Goal: Information Seeking & Learning: Learn about a topic

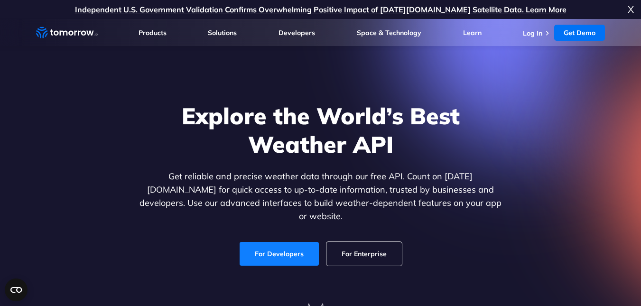
click at [258, 242] on link "For Developers" at bounding box center [278, 254] width 79 height 24
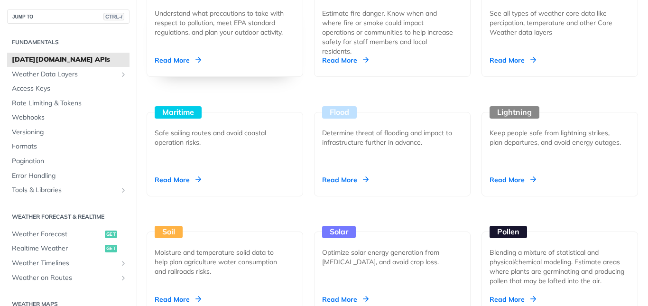
scroll to position [996, 0]
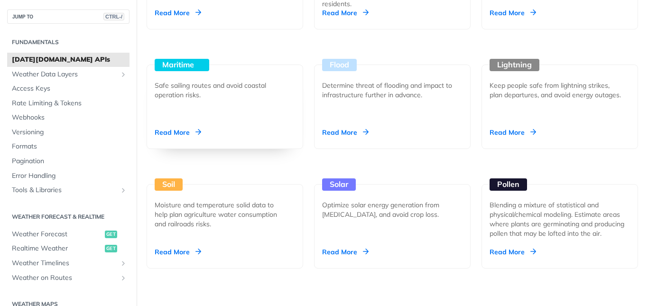
click at [239, 131] on div "Maritime Safe sailing routes and avoid coastal operation risks. Read More" at bounding box center [225, 106] width 156 height 84
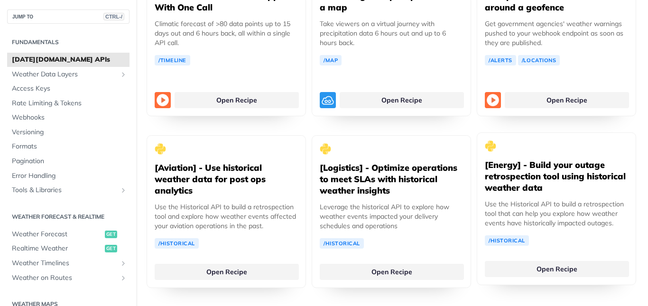
scroll to position [1897, 0]
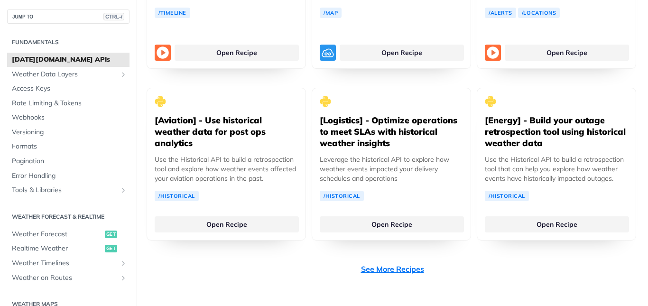
click at [405, 263] on link "See More Recipes" at bounding box center [392, 268] width 63 height 11
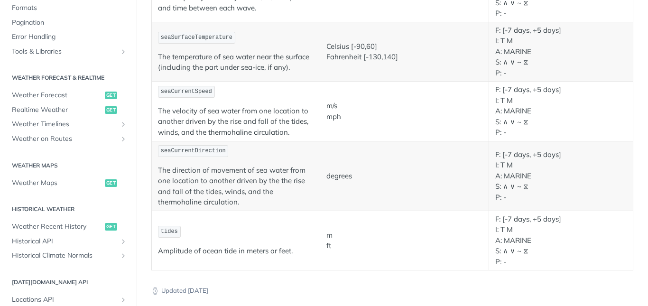
scroll to position [1019, 0]
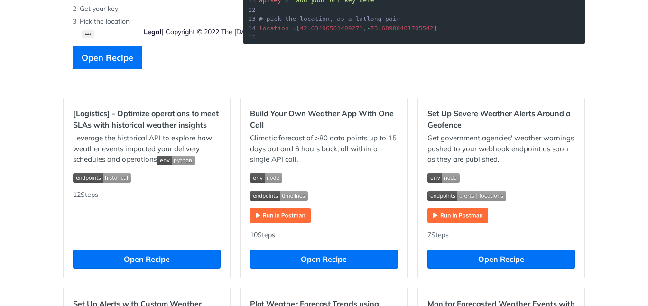
scroll to position [237, 0]
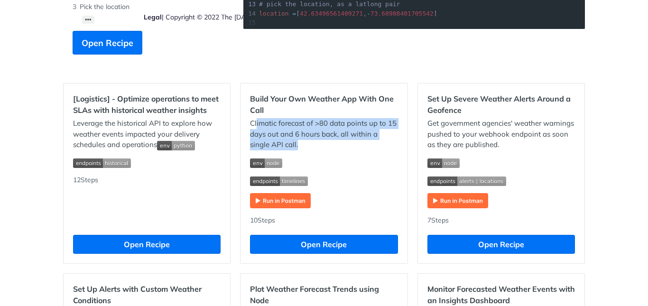
drag, startPoint x: 252, startPoint y: 125, endPoint x: 399, endPoint y: 143, distance: 148.1
click at [399, 143] on div "Build Your Own Weather App With One Call Climatic forecast of >80 data points u…" at bounding box center [323, 173] width 166 height 180
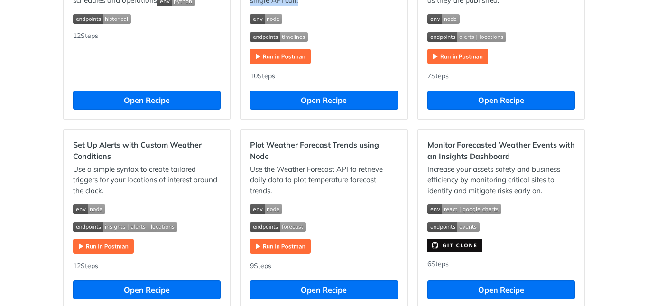
scroll to position [429, 0]
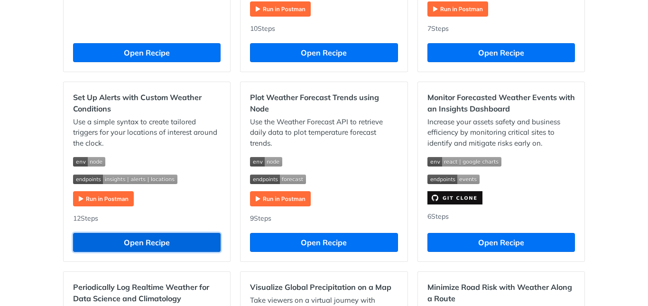
click at [143, 251] on button "Open Recipe" at bounding box center [146, 242] width 147 height 19
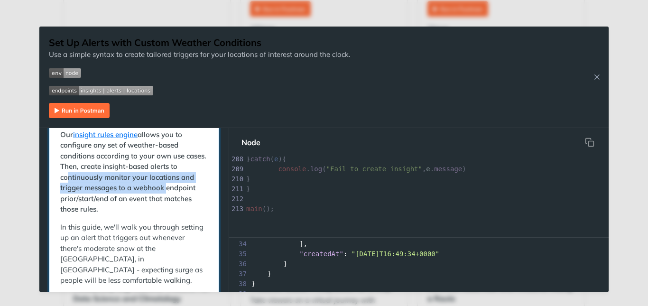
drag, startPoint x: 71, startPoint y: 181, endPoint x: 185, endPoint y: 184, distance: 113.8
click at [185, 184] on p "Our insight rules engine allows you to configure any set of weather-based condi…" at bounding box center [133, 171] width 147 height 85
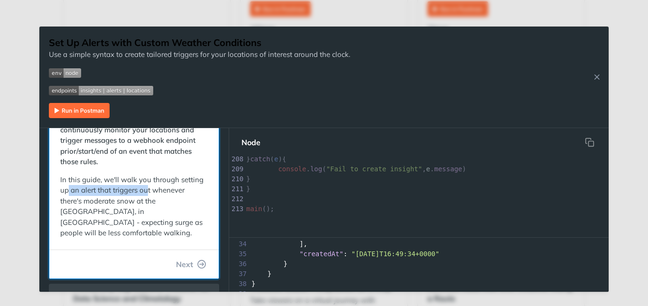
drag, startPoint x: 92, startPoint y: 193, endPoint x: 173, endPoint y: 195, distance: 81.1
click at [173, 195] on p "In this guide, we'll walk you through setting up an alert that triggers out whe…" at bounding box center [133, 206] width 147 height 64
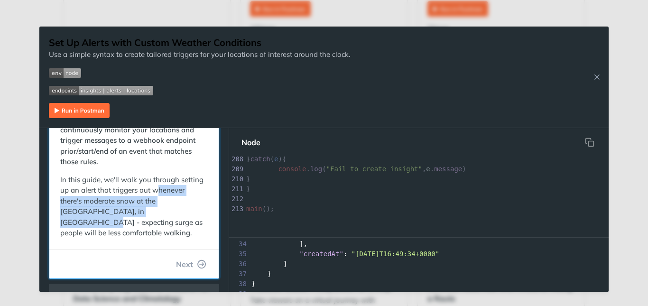
drag, startPoint x: 66, startPoint y: 203, endPoint x: 175, endPoint y: 213, distance: 109.1
click at [175, 213] on p "In this guide, we'll walk you through setting up an alert that triggers out whe…" at bounding box center [133, 206] width 147 height 64
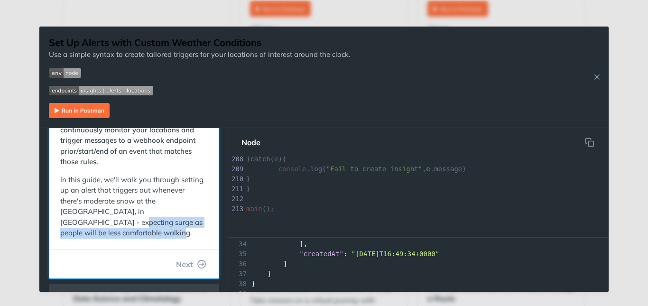
drag, startPoint x: 89, startPoint y: 220, endPoint x: 177, endPoint y: 231, distance: 89.5
click at [177, 231] on p "In this guide, we'll walk you through setting up an alert that triggers out whe…" at bounding box center [133, 206] width 147 height 64
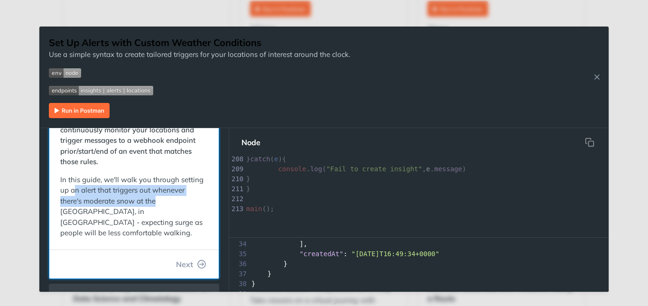
drag, startPoint x: 97, startPoint y: 189, endPoint x: 225, endPoint y: 198, distance: 127.9
click at [225, 198] on form "1. Introduction to this guide Our insight rules engine allows you to configure …" at bounding box center [134, 210] width 190 height 164
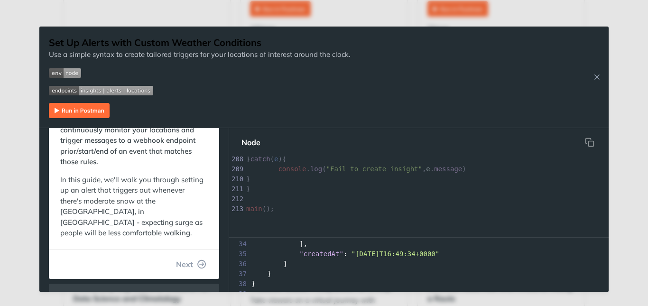
click at [586, 73] on div "Set Up Alerts with Custom Weather Conditions Use a simple syntax to create tail…" at bounding box center [323, 77] width 569 height 101
click at [593, 78] on icon "Close Recipe" at bounding box center [596, 77] width 9 height 9
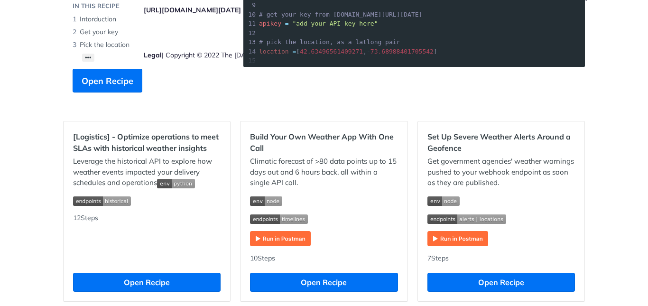
scroll to position [192, 0]
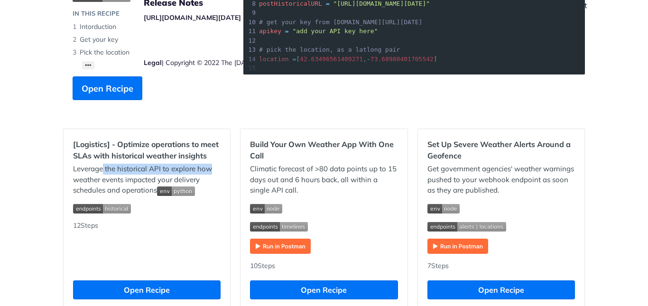
drag, startPoint x: 101, startPoint y: 167, endPoint x: 216, endPoint y: 170, distance: 115.7
click at [216, 170] on p "Leverage the historical API to explore how weather events impacted your deliver…" at bounding box center [146, 180] width 147 height 32
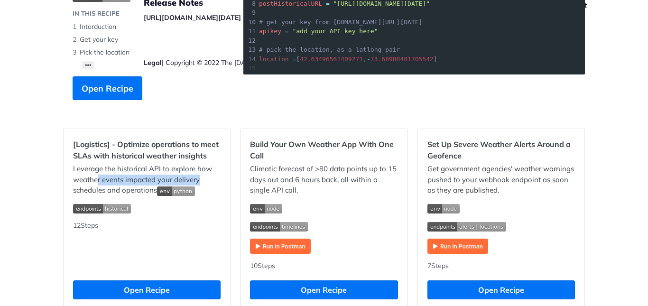
drag, startPoint x: 94, startPoint y: 180, endPoint x: 198, endPoint y: 177, distance: 103.9
click at [198, 177] on p "Leverage the historical API to explore how weather events impacted your deliver…" at bounding box center [146, 180] width 147 height 32
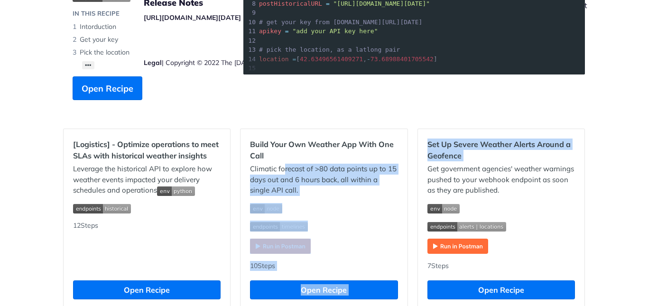
drag, startPoint x: 280, startPoint y: 167, endPoint x: 413, endPoint y: 165, distance: 133.3
click at [359, 175] on p "Climatic forecast of >80 data points up to 15 days out and 6 hours back, all wi…" at bounding box center [323, 180] width 147 height 32
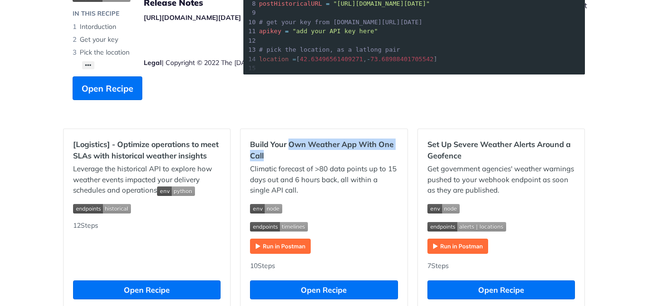
drag, startPoint x: 285, startPoint y: 148, endPoint x: 390, endPoint y: 151, distance: 104.8
click at [390, 151] on h2 "Build Your Own Weather App With One Call" at bounding box center [323, 149] width 147 height 23
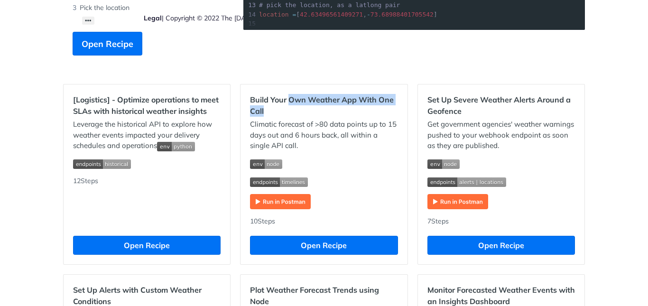
scroll to position [286, 0]
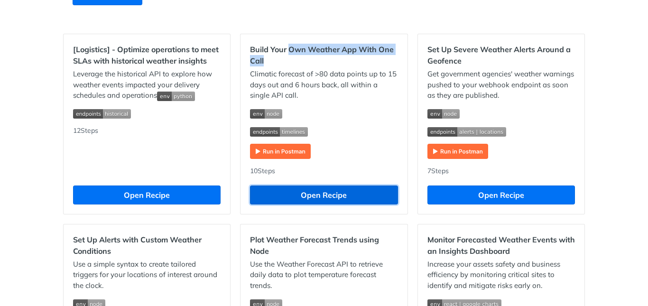
click at [306, 188] on button "Open Recipe" at bounding box center [323, 194] width 147 height 19
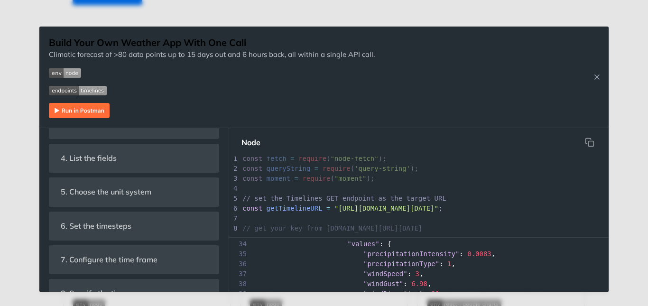
scroll to position [5, 0]
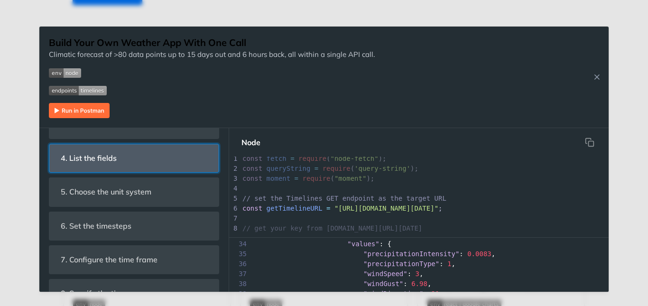
click at [129, 164] on header "4. List the fields" at bounding box center [133, 158] width 169 height 28
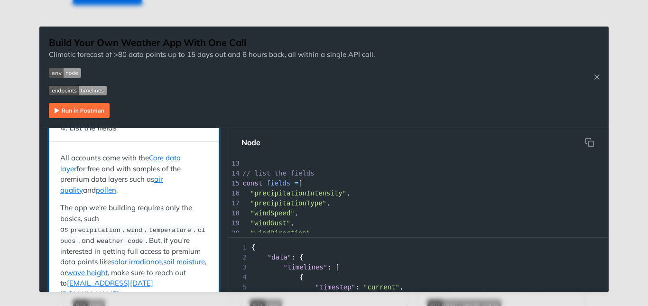
scroll to position [142, 0]
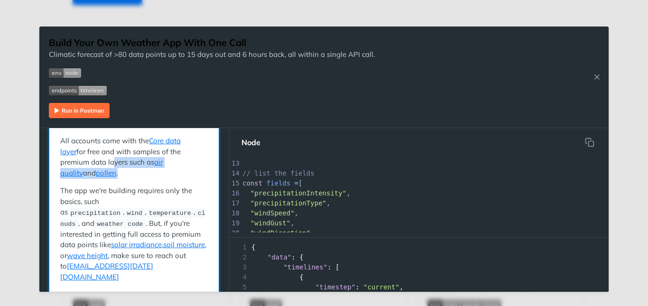
drag, startPoint x: 79, startPoint y: 161, endPoint x: 197, endPoint y: 162, distance: 118.1
click at [197, 162] on p "All accounts come with the Core data layer for free and with samples of the pre…" at bounding box center [133, 157] width 147 height 43
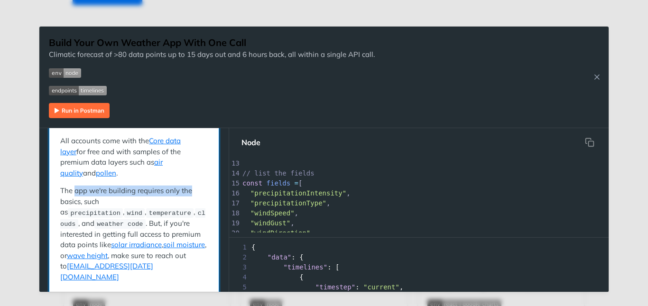
drag, startPoint x: 76, startPoint y: 183, endPoint x: 193, endPoint y: 185, distance: 116.7
click at [193, 185] on p "The app we're building requires only the basics, such as precipitation , wind ,…" at bounding box center [133, 233] width 147 height 97
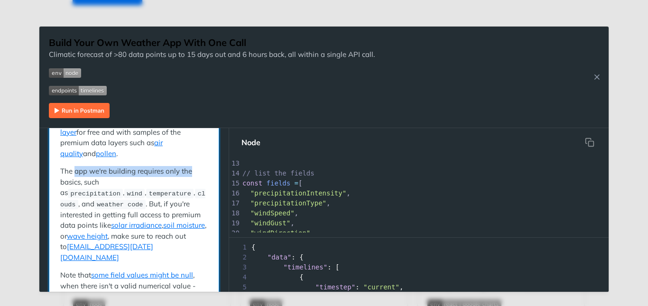
scroll to position [190, 0]
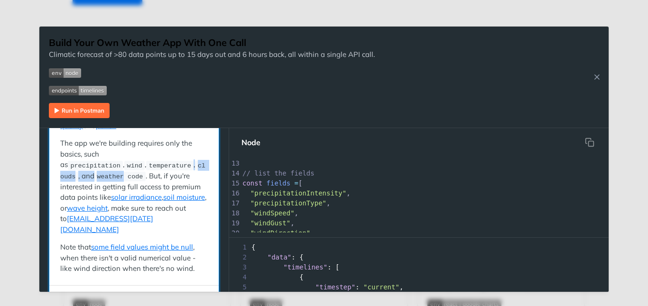
drag, startPoint x: 101, startPoint y: 151, endPoint x: 179, endPoint y: 153, distance: 77.3
click at [179, 153] on p "The app we're building requires only the basics, such as precipitation , wind ,…" at bounding box center [133, 186] width 147 height 97
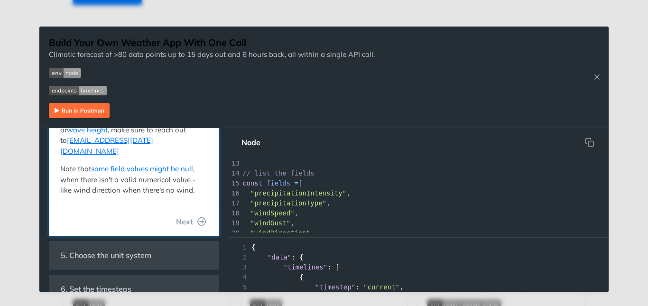
scroll to position [285, 0]
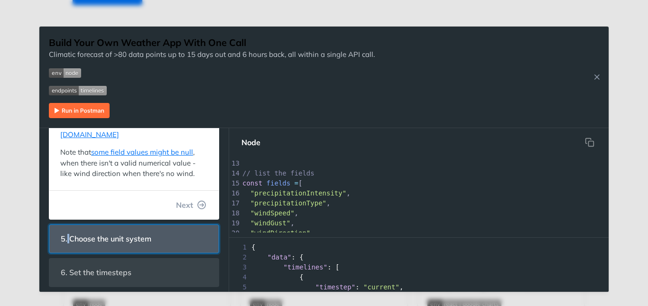
click at [69, 230] on span "5. Choose the unit system" at bounding box center [106, 239] width 104 height 18
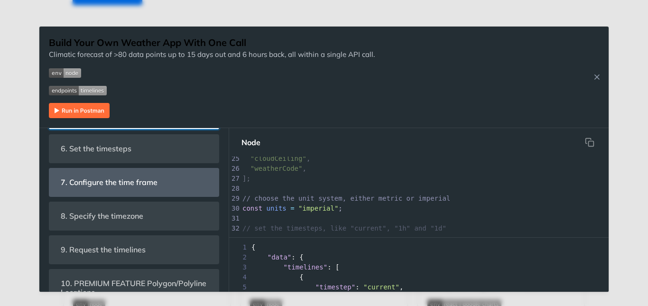
scroll to position [404, 0]
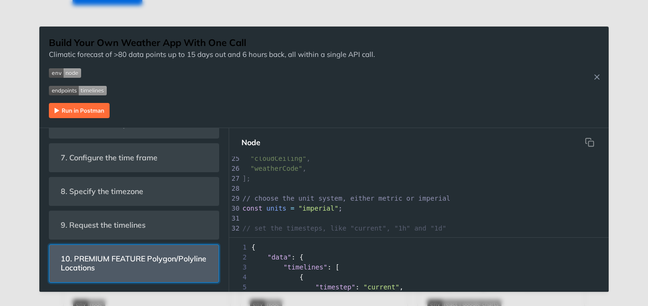
click at [156, 253] on span "10. PREMIUM FEATURE Polygon/Polyline Locations" at bounding box center [134, 263] width 160 height 28
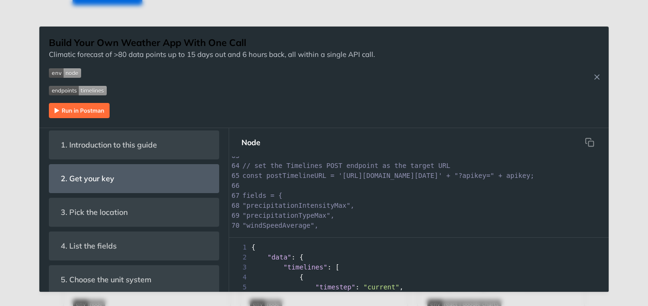
scroll to position [55, 0]
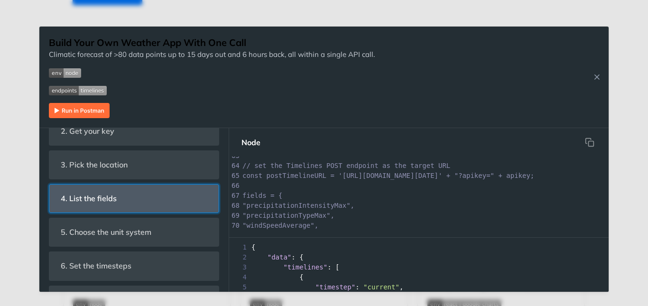
click at [75, 197] on span "4. List the fields" at bounding box center [88, 198] width 69 height 18
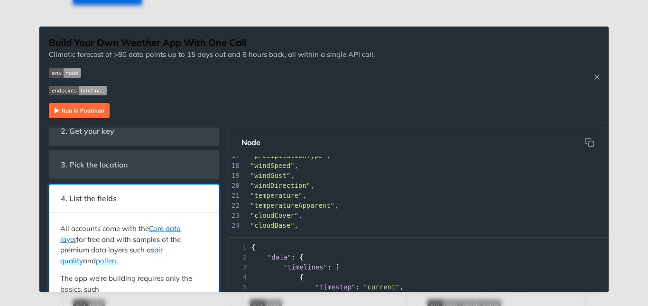
scroll to position [214, 0]
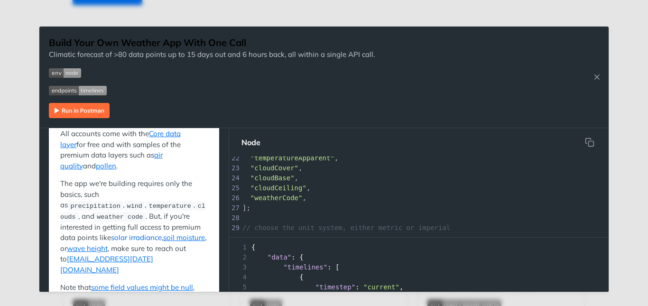
click at [111, 233] on link "solar irradiance" at bounding box center [136, 237] width 51 height 9
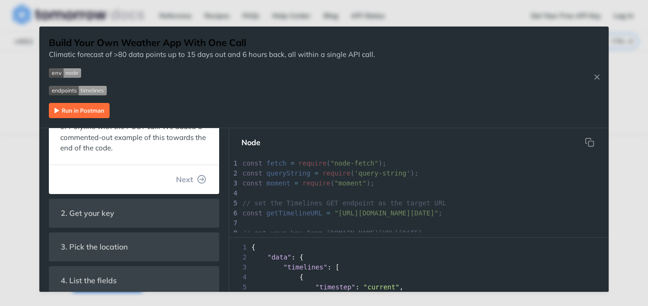
scroll to position [190, 0]
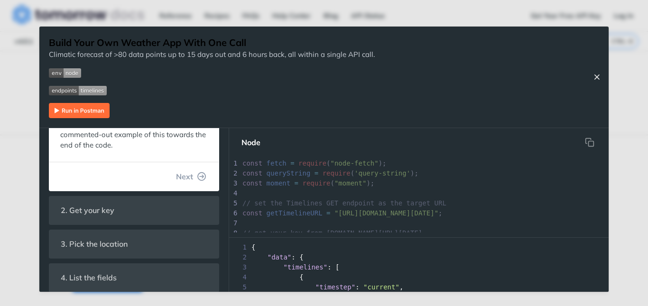
click at [596, 75] on icon "Close Recipe" at bounding box center [596, 77] width 9 height 9
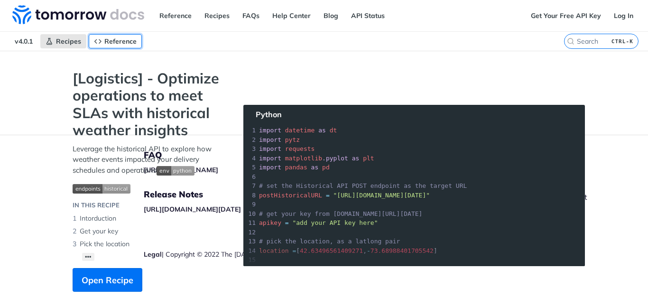
click at [103, 43] on link "Reference" at bounding box center [115, 41] width 53 height 14
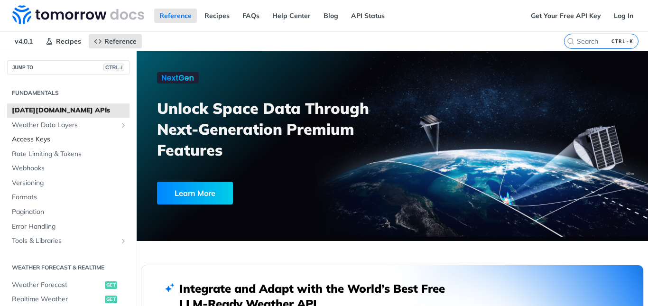
click at [76, 137] on span "Access Keys" at bounding box center [69, 139] width 115 height 9
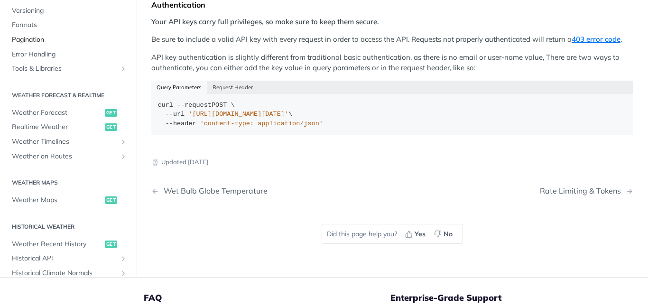
scroll to position [95, 0]
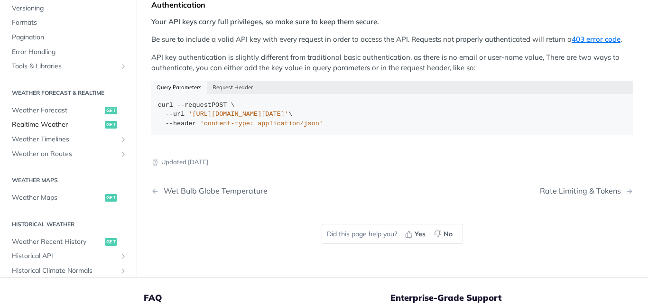
click at [62, 118] on link "Realtime Weather get" at bounding box center [68, 125] width 122 height 14
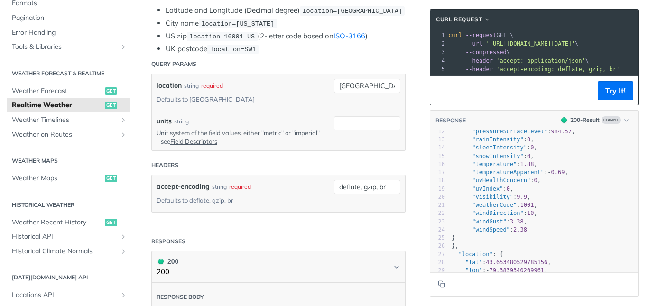
scroll to position [142, 0]
click at [27, 94] on span "Weather Forecast" at bounding box center [57, 91] width 91 height 9
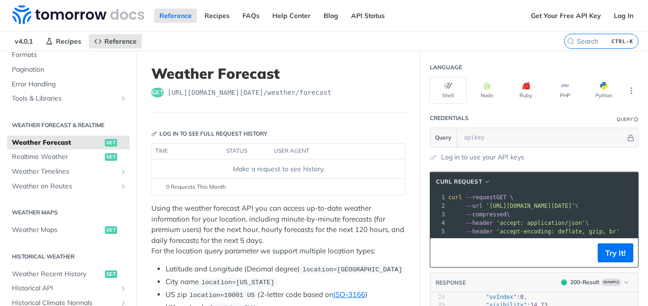
scroll to position [47, 0]
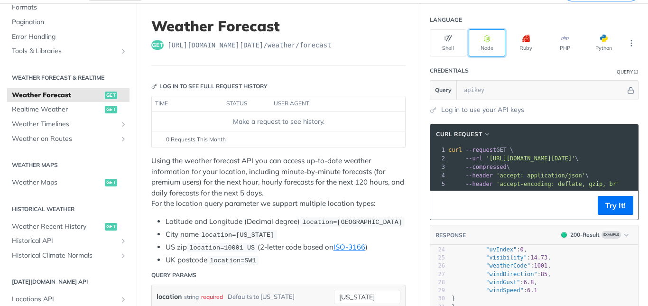
click at [484, 33] on button "Node" at bounding box center [486, 42] width 37 height 27
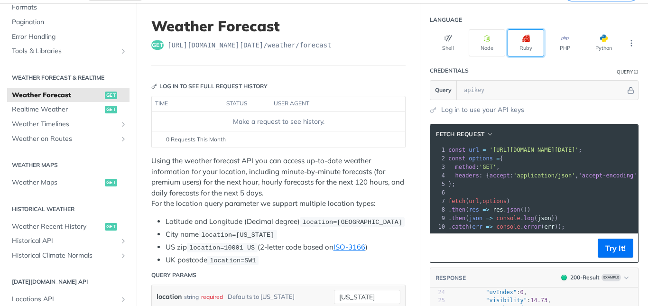
click at [522, 40] on icon "button" at bounding box center [526, 39] width 8 height 8
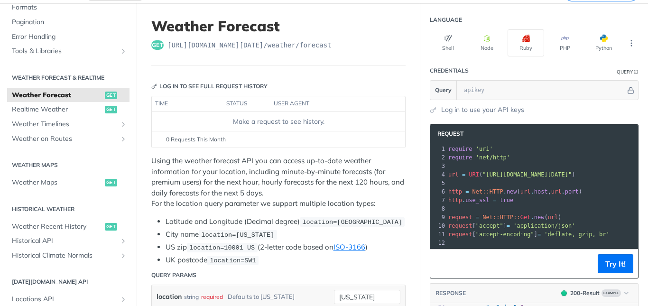
click at [578, 41] on div "Shell Node Ruby PHP Python" at bounding box center [534, 42] width 209 height 27
click at [610, 38] on button "Python" at bounding box center [603, 42] width 37 height 27
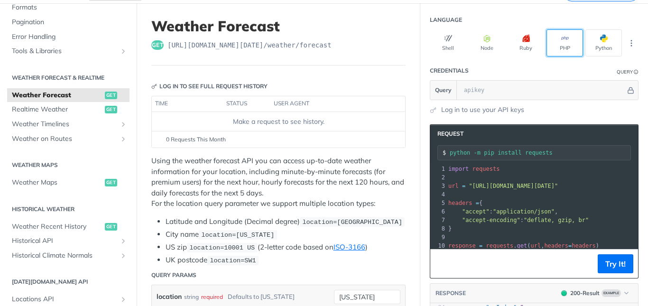
click at [546, 34] on button "PHP" at bounding box center [564, 42] width 37 height 27
type input "composer require guzzlehttp/guzzle"
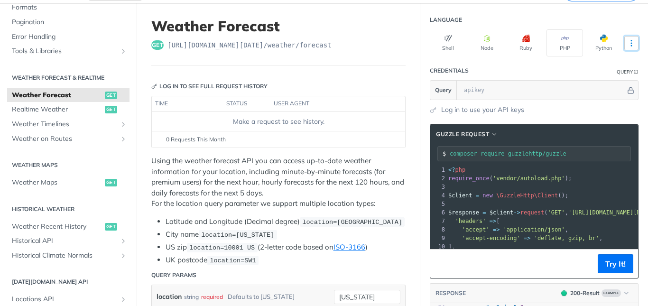
click at [624, 43] on button "More Languages" at bounding box center [631, 43] width 14 height 14
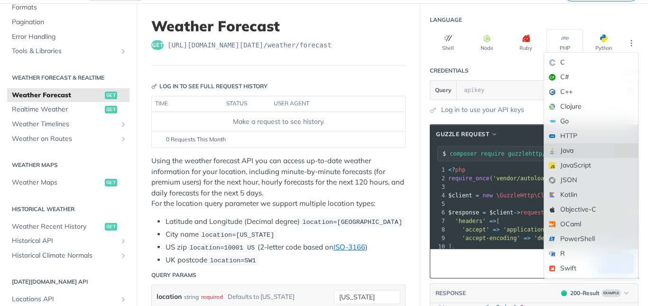
click at [546, 154] on div "Java" at bounding box center [591, 150] width 94 height 15
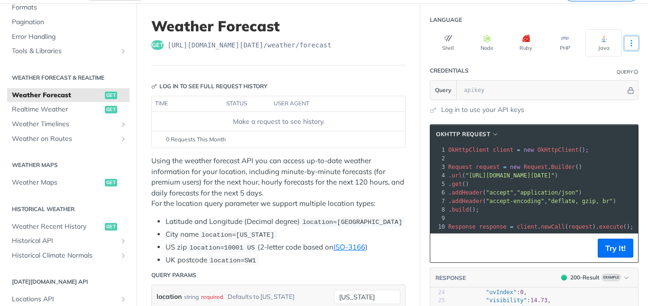
click at [627, 41] on icon "More ellipsis" at bounding box center [631, 43] width 9 height 9
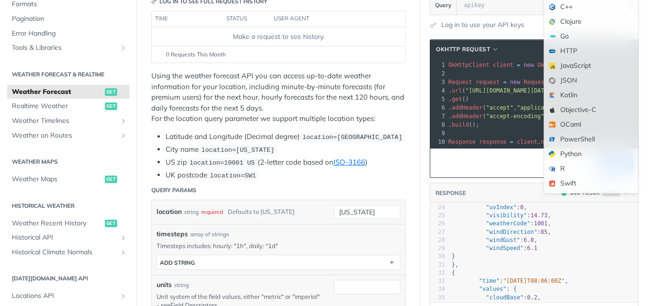
scroll to position [190, 0]
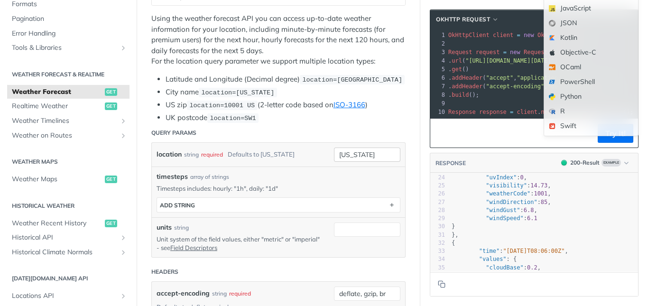
click at [362, 156] on input "new york" at bounding box center [367, 154] width 66 height 14
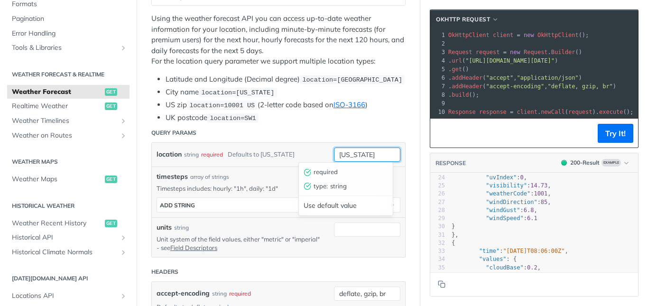
click at [377, 147] on input "new york" at bounding box center [367, 154] width 66 height 14
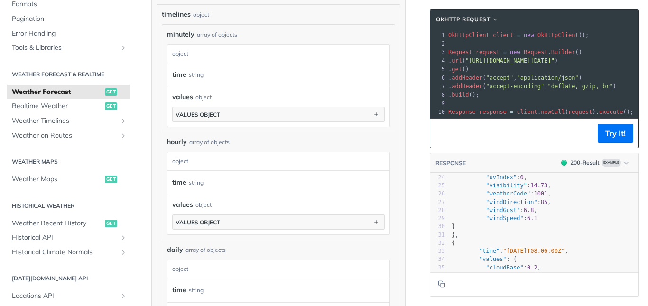
scroll to position [427, 0]
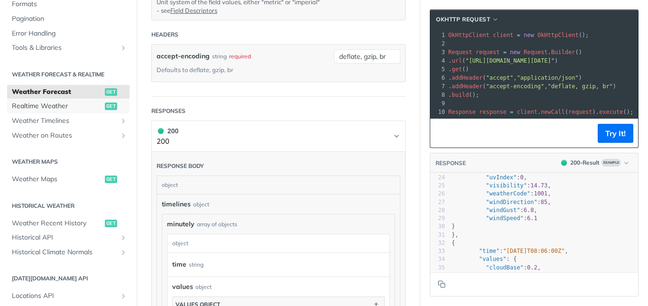
drag, startPoint x: 72, startPoint y: 106, endPoint x: 187, endPoint y: 139, distance: 120.5
click at [72, 106] on span "Realtime Weather" at bounding box center [57, 105] width 91 height 9
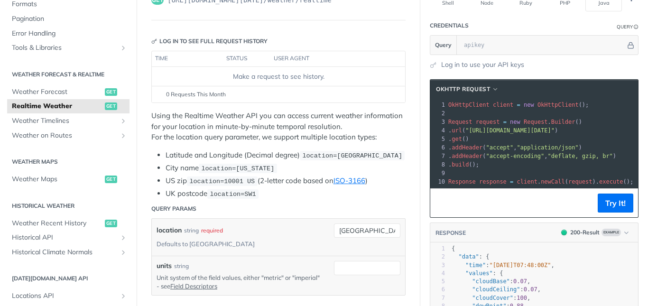
scroll to position [95, 0]
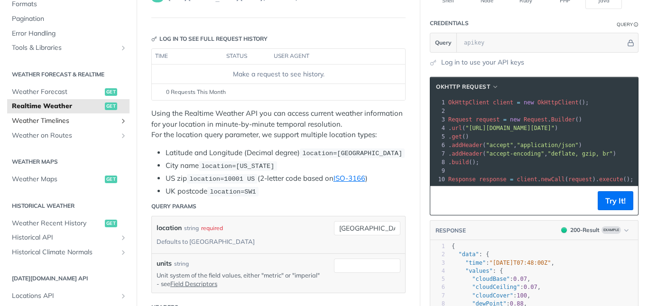
click at [111, 122] on link "Weather Timelines" at bounding box center [68, 121] width 122 height 14
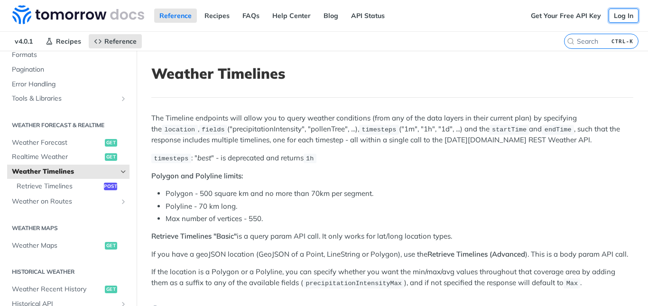
click at [624, 13] on link "Log In" at bounding box center [623, 16] width 30 height 14
